Goal: Task Accomplishment & Management: Manage account settings

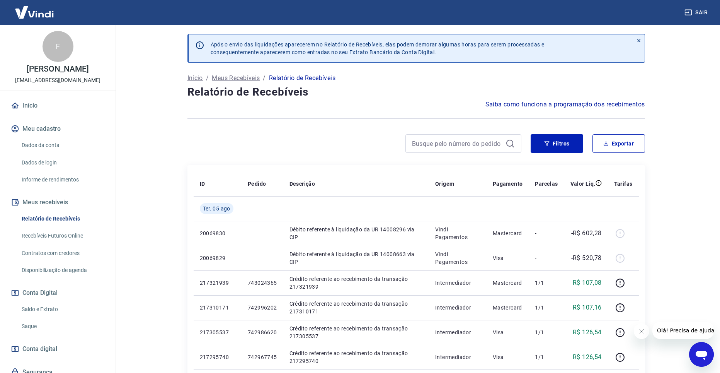
click at [53, 316] on link "Saldo e Extrato" at bounding box center [63, 309] width 88 height 16
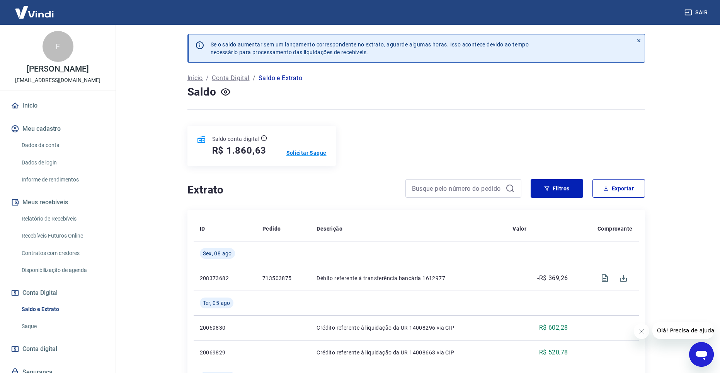
click at [299, 150] on p "Solicitar Saque" at bounding box center [306, 153] width 40 height 8
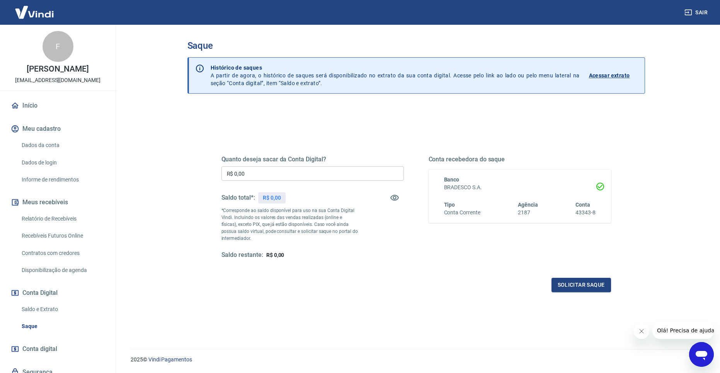
click at [279, 169] on input "R$ 0,00" at bounding box center [312, 173] width 182 height 14
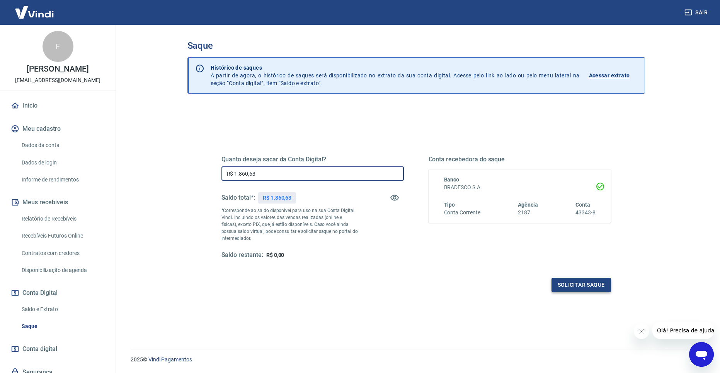
type input "R$ 1.860,63"
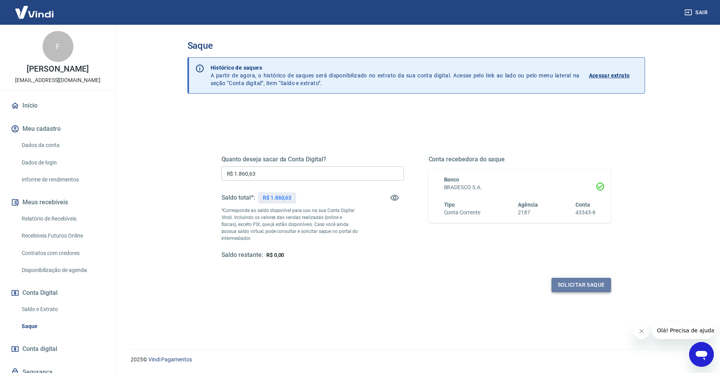
click at [572, 283] on button "Solicitar saque" at bounding box center [582, 284] width 60 height 14
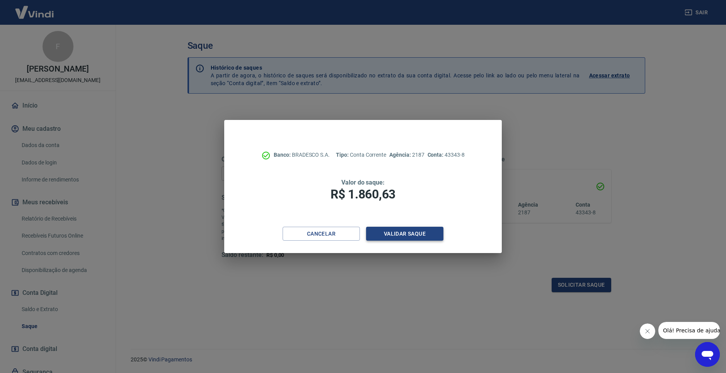
click at [405, 233] on button "Validar saque" at bounding box center [404, 233] width 77 height 14
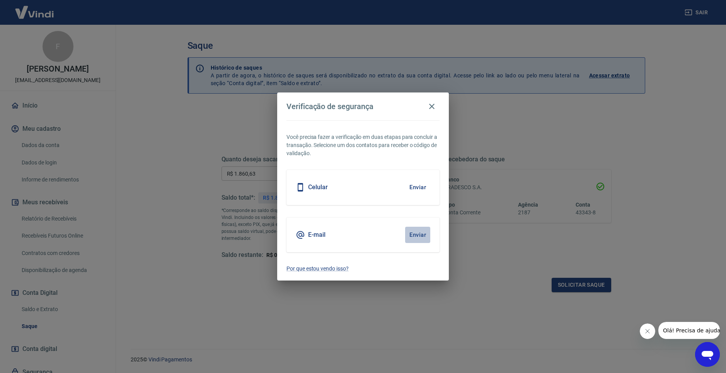
click at [417, 235] on button "Enviar" at bounding box center [417, 234] width 25 height 16
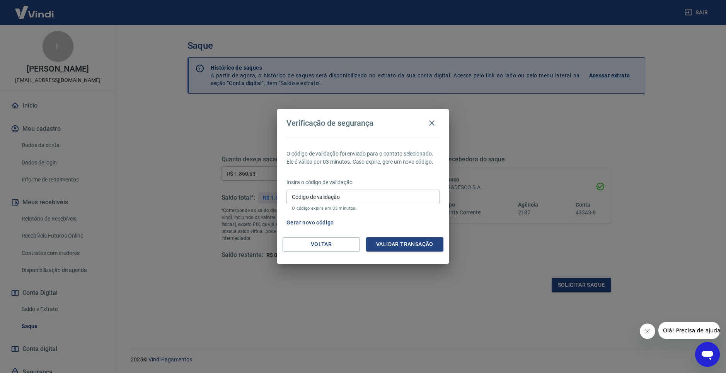
click at [347, 194] on input "Código de validação" at bounding box center [362, 196] width 153 height 14
type input "753319"
click at [404, 242] on button "Validar transação" at bounding box center [404, 244] width 77 height 14
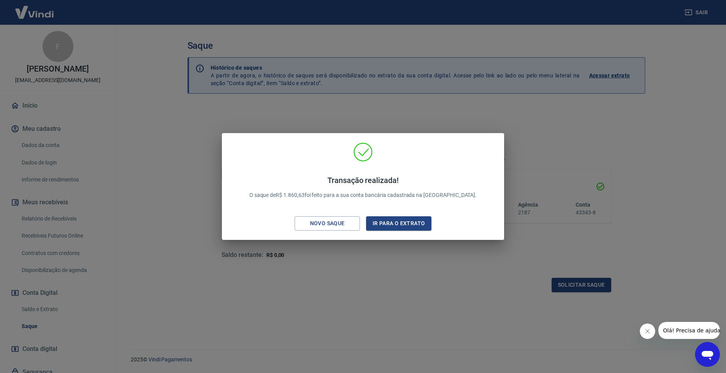
click at [320, 274] on div "Transação realizada! O saque de R$ 1.860,63 foi feito para a sua conta bancária…" at bounding box center [363, 186] width 726 height 373
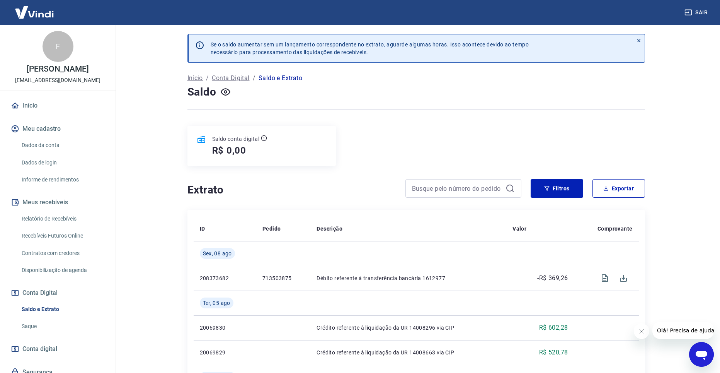
click at [700, 14] on button "Sair" at bounding box center [697, 12] width 28 height 14
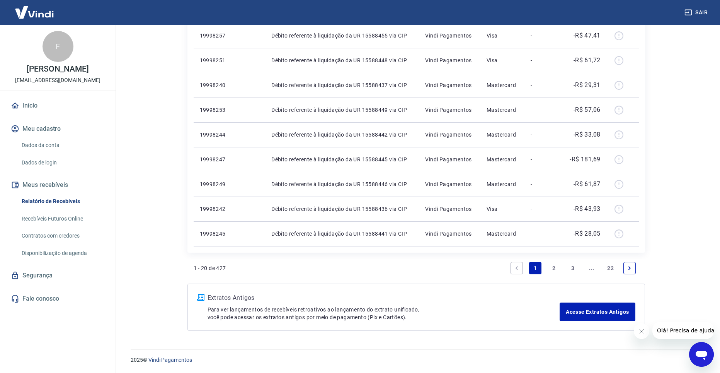
scroll to position [432, 0]
